Goal: Use online tool/utility: Use online tool/utility

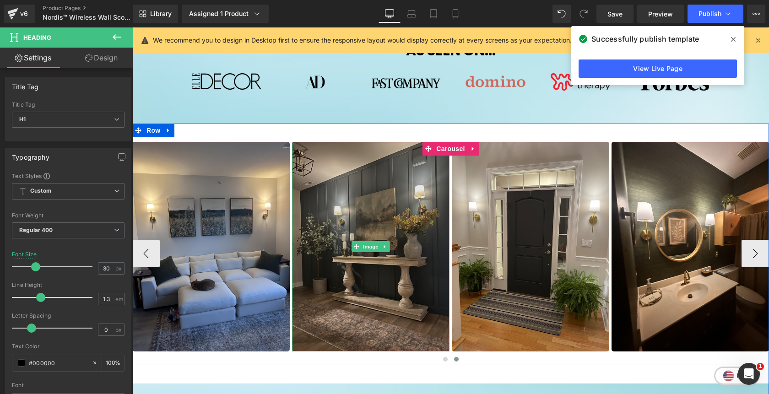
click at [357, 208] on img at bounding box center [370, 247] width 157 height 210
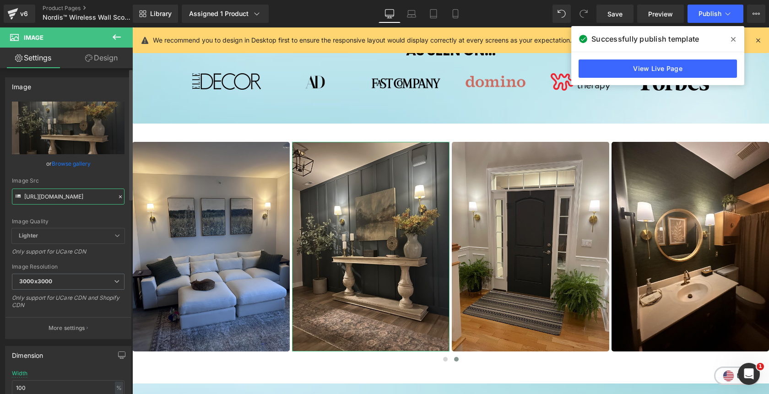
click at [97, 197] on input "[URL][DOMAIN_NAME]" at bounding box center [68, 197] width 113 height 16
click at [49, 198] on input "[URL][DOMAIN_NAME]" at bounding box center [68, 197] width 113 height 16
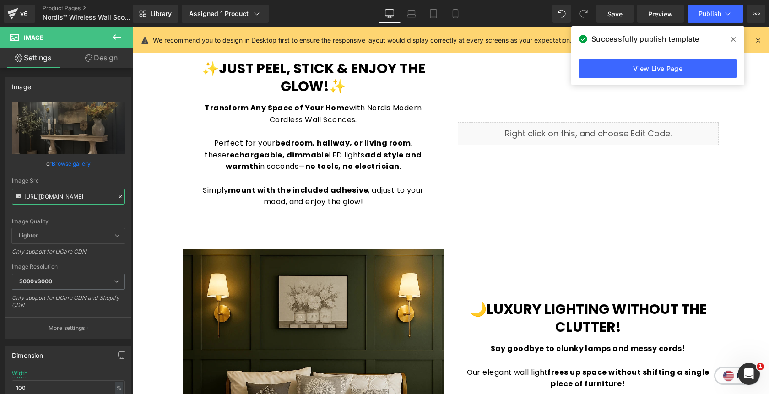
scroll to position [1076, 0]
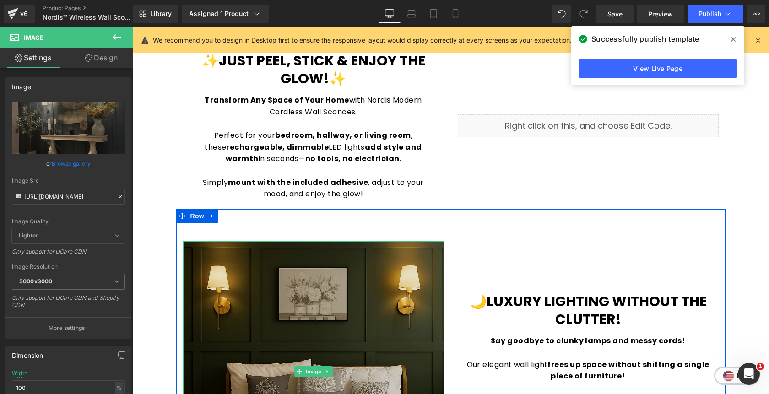
click at [323, 294] on img at bounding box center [313, 371] width 261 height 261
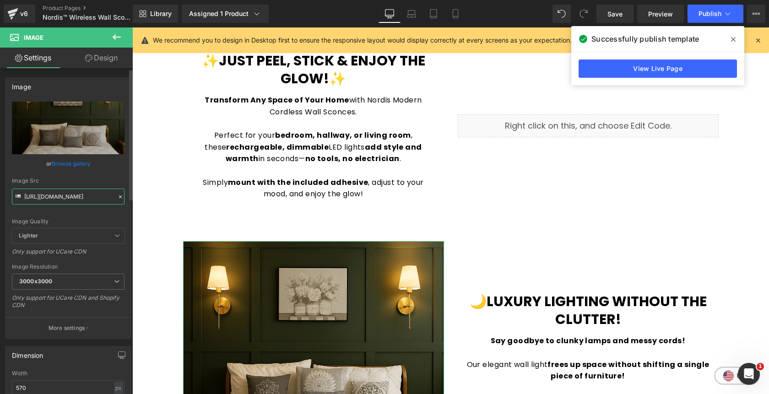
click at [79, 194] on input "[URL][DOMAIN_NAME]" at bounding box center [68, 197] width 113 height 16
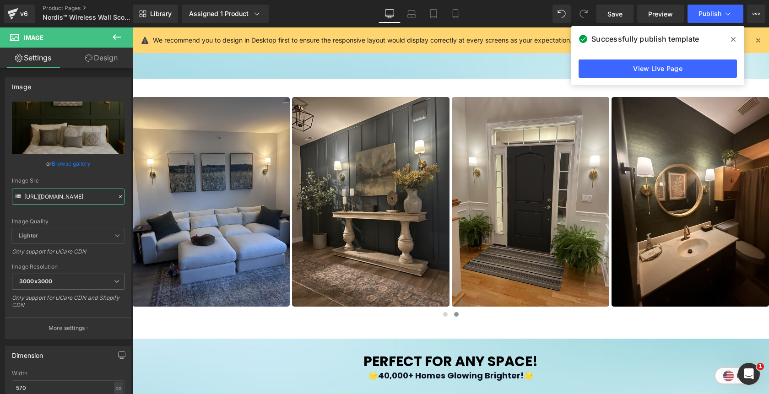
scroll to position [568, 0]
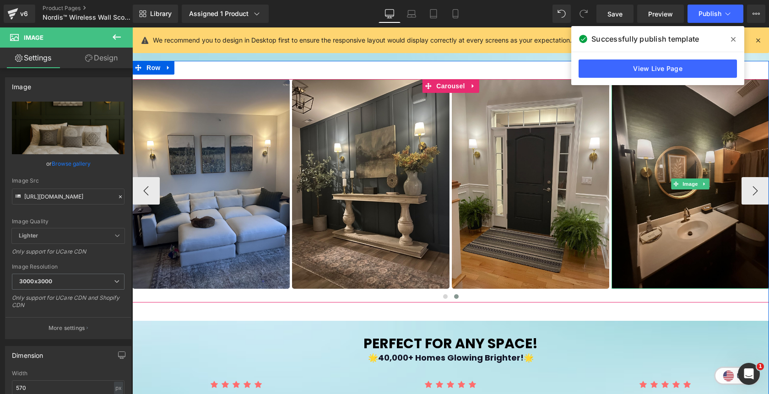
click at [682, 151] on img at bounding box center [689, 184] width 157 height 210
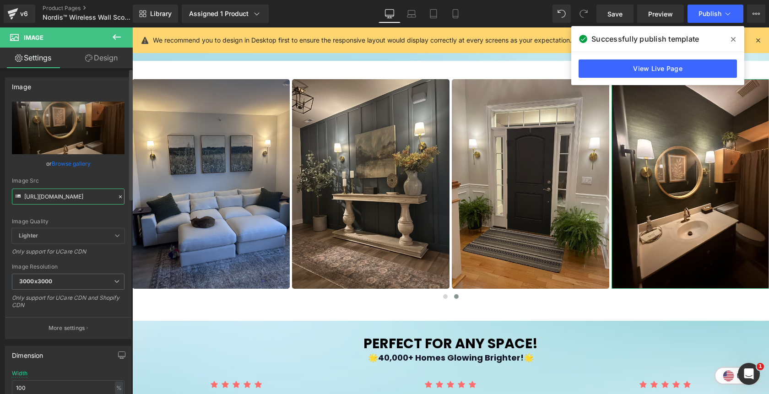
scroll to position [0, 158]
drag, startPoint x: 89, startPoint y: 197, endPoint x: 114, endPoint y: 200, distance: 24.8
click at [114, 200] on div "Image Src [URL][DOMAIN_NAME]" at bounding box center [68, 191] width 113 height 27
click at [50, 198] on input "[URL][DOMAIN_NAME]" at bounding box center [68, 197] width 113 height 16
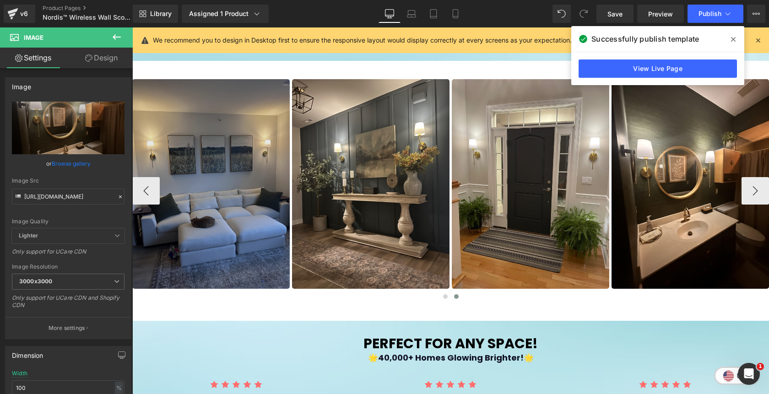
scroll to position [0, 0]
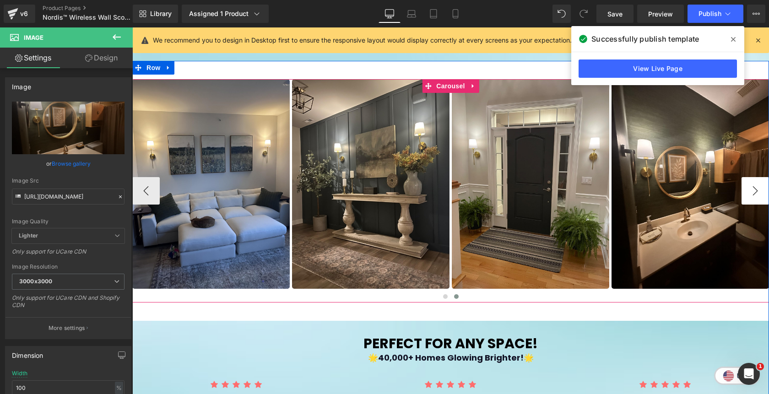
click at [755, 194] on button "›" at bounding box center [754, 190] width 27 height 27
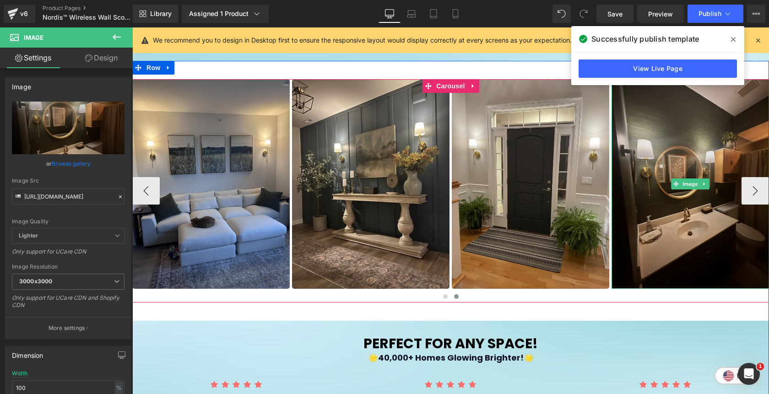
click at [677, 164] on img at bounding box center [689, 184] width 157 height 210
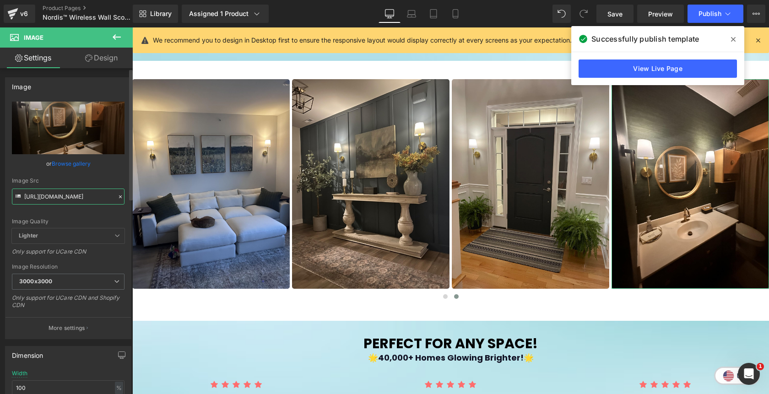
click at [67, 195] on input "[URL][DOMAIN_NAME]" at bounding box center [68, 197] width 113 height 16
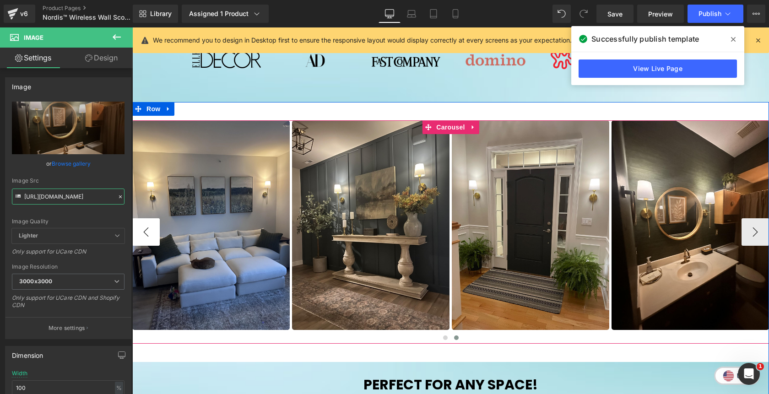
scroll to position [532, 0]
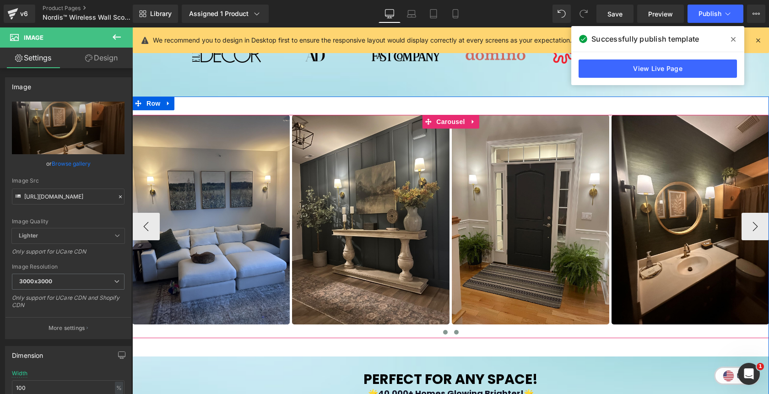
click at [445, 335] on button at bounding box center [445, 332] width 11 height 9
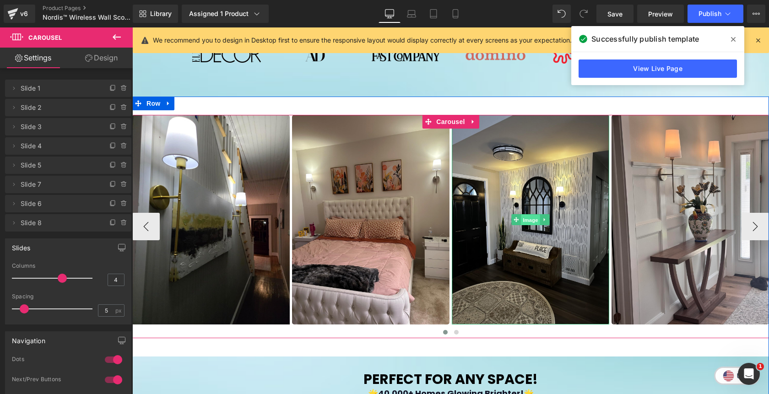
click at [532, 218] on span "Image" at bounding box center [530, 220] width 19 height 11
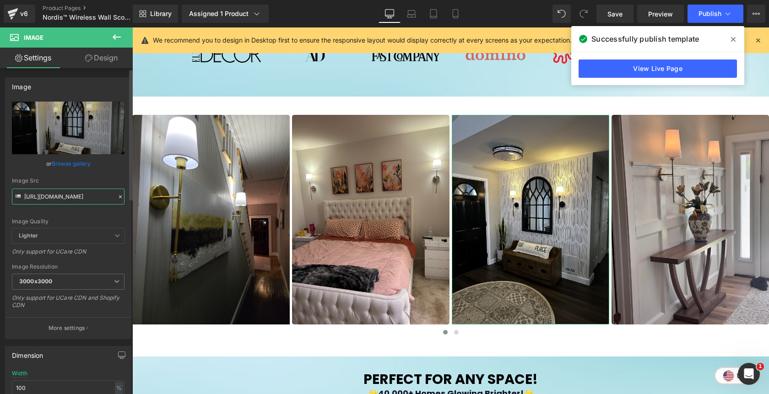
click at [81, 193] on input "[URL][DOMAIN_NAME]" at bounding box center [68, 197] width 113 height 16
